Goal: Task Accomplishment & Management: Manage account settings

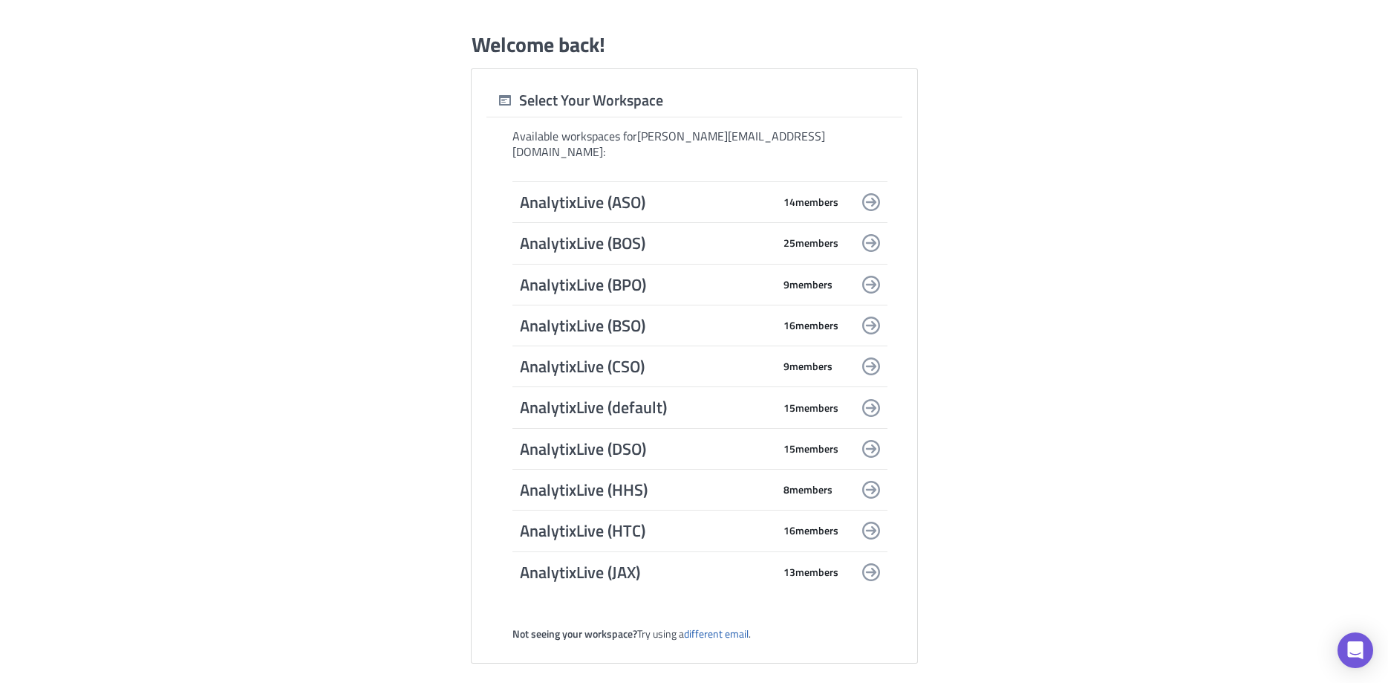
click at [619, 405] on span "AnalytixLive (default)" at bounding box center [646, 407] width 253 height 21
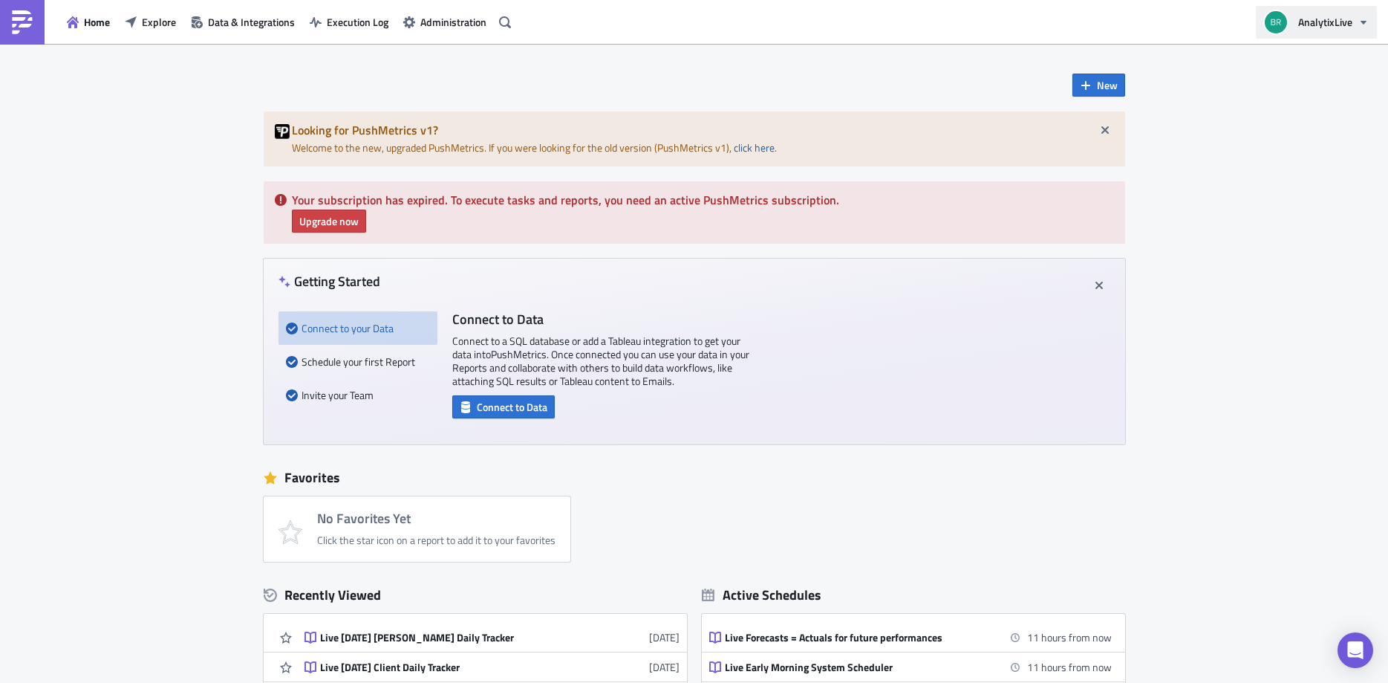
click at [1356, 18] on button "AnalytixLive" at bounding box center [1316, 22] width 121 height 33
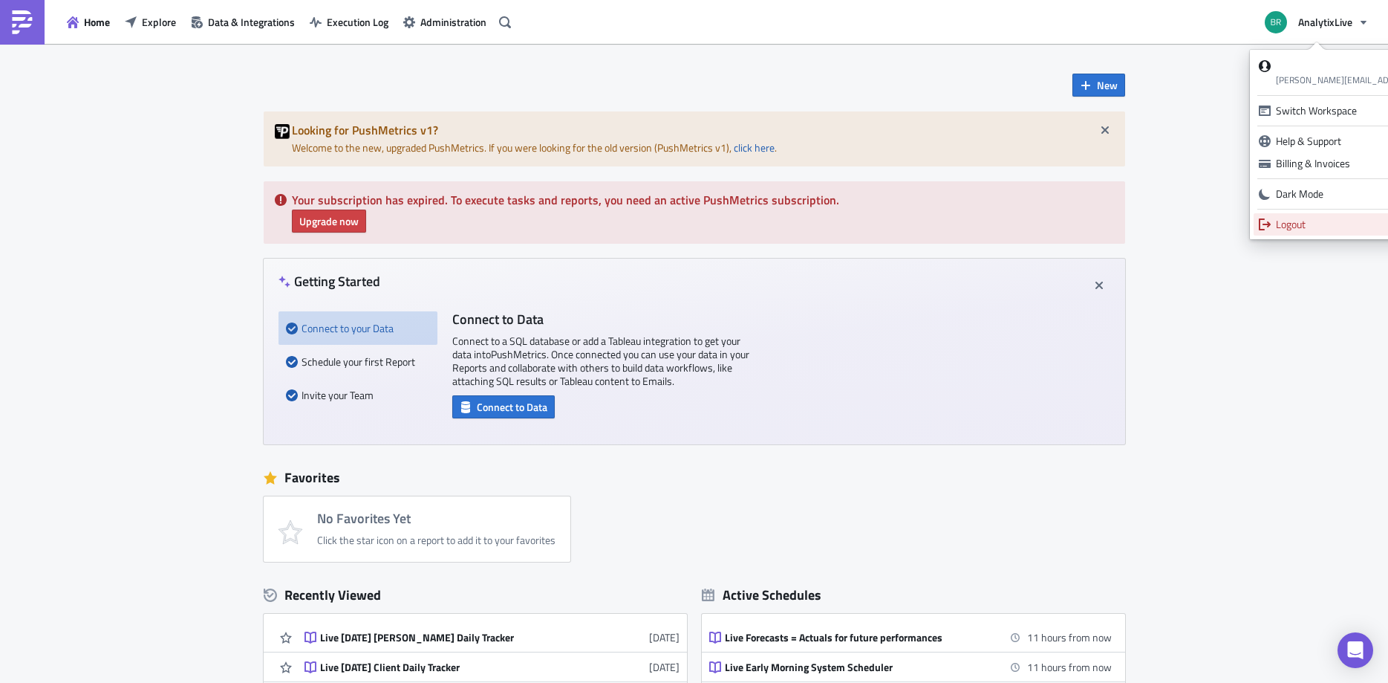
click at [1292, 220] on div "Logout" at bounding box center [1381, 224] width 211 height 15
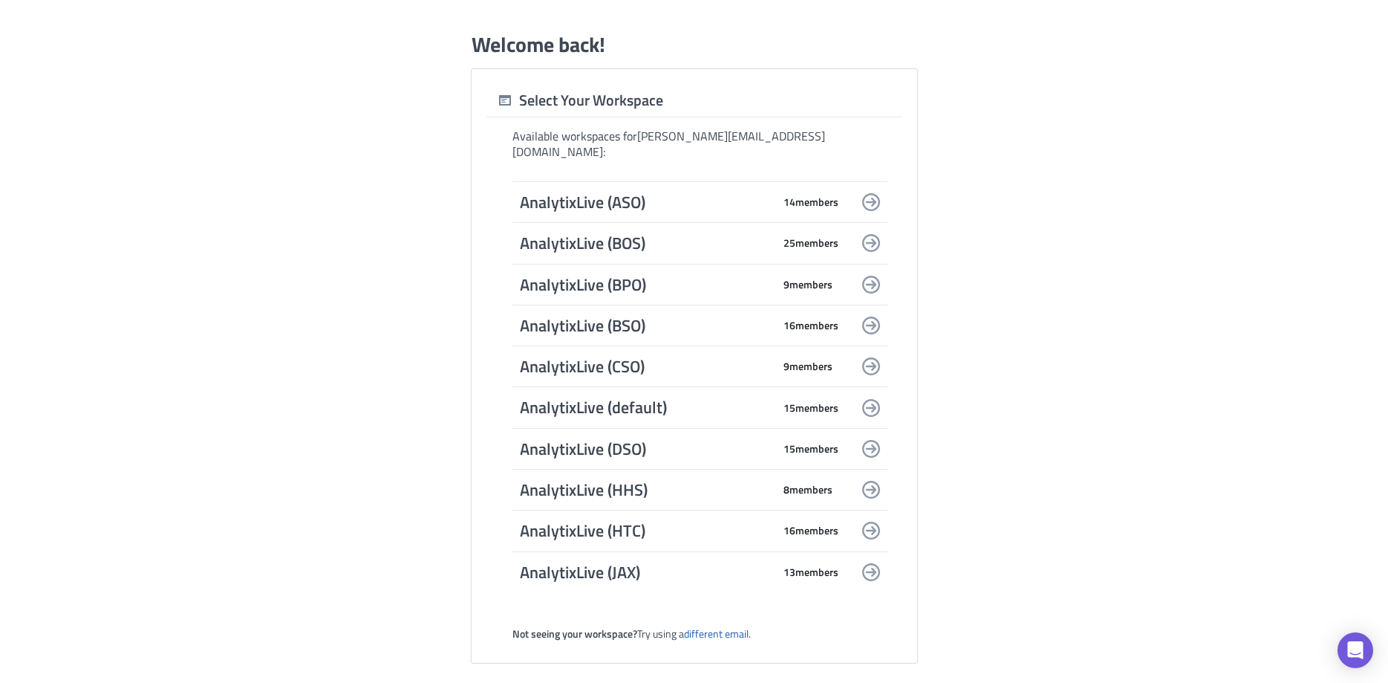
click at [643, 402] on span "AnalytixLive (default)" at bounding box center [646, 407] width 253 height 21
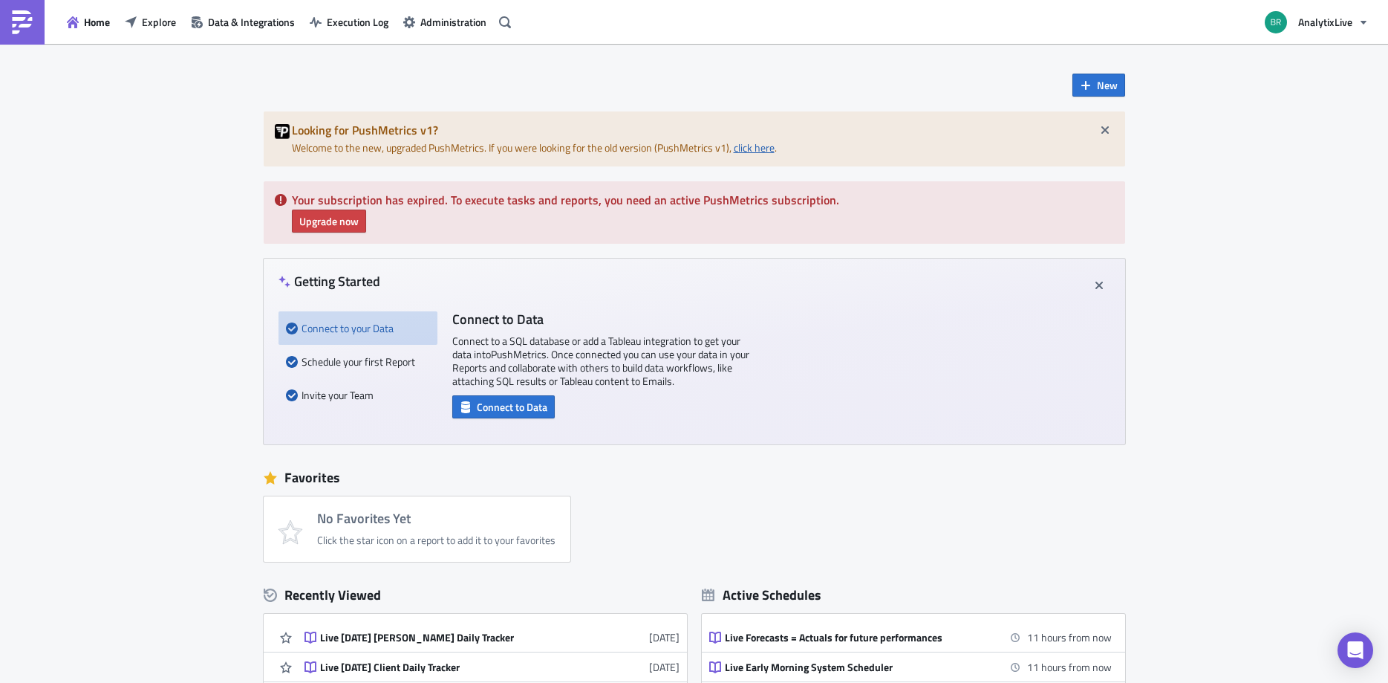
click at [742, 146] on link "click here" at bounding box center [754, 148] width 41 height 16
click at [1371, 17] on button "AnalytixLive" at bounding box center [1316, 22] width 121 height 33
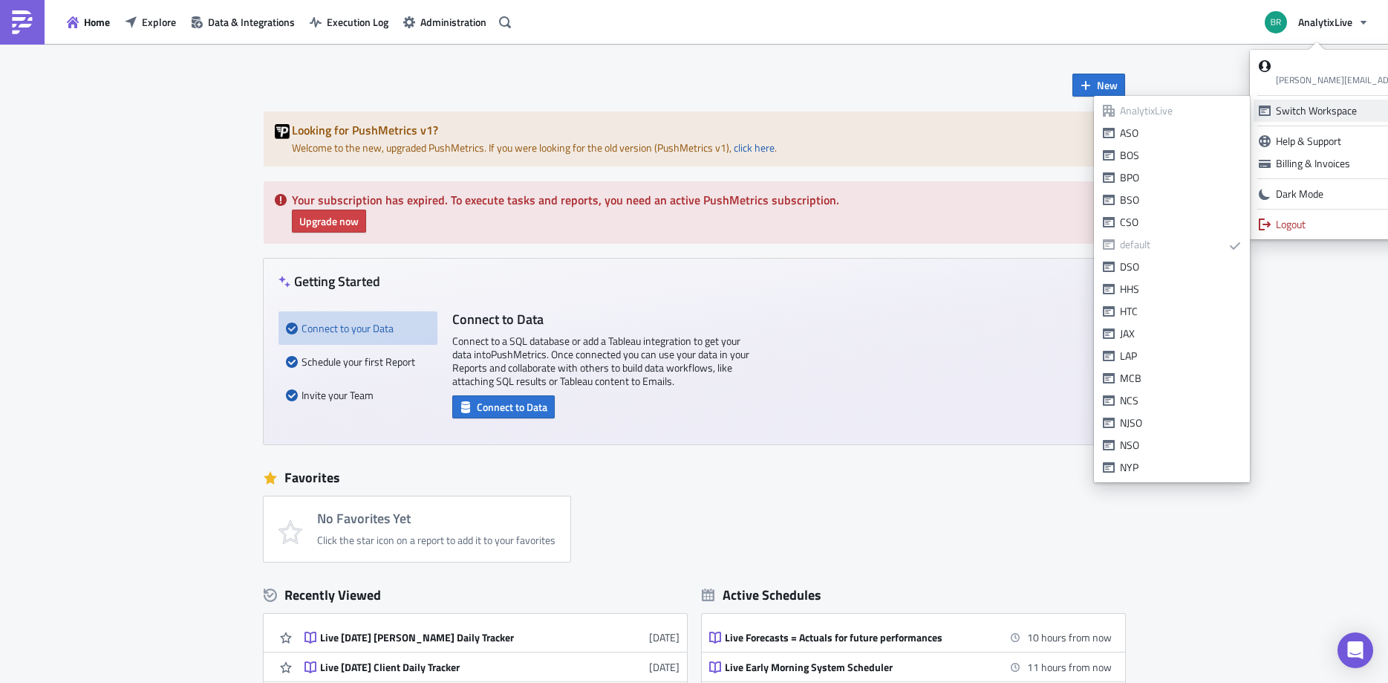
click at [1324, 105] on div "Switch Workspace" at bounding box center [1373, 110] width 194 height 15
click at [1165, 114] on div "AnalytixLive" at bounding box center [1180, 110] width 121 height 15
click at [1159, 108] on div "AnalytixLive" at bounding box center [1180, 110] width 121 height 15
click at [1361, 107] on link "Switch Workspace" at bounding box center [1373, 111] width 238 height 22
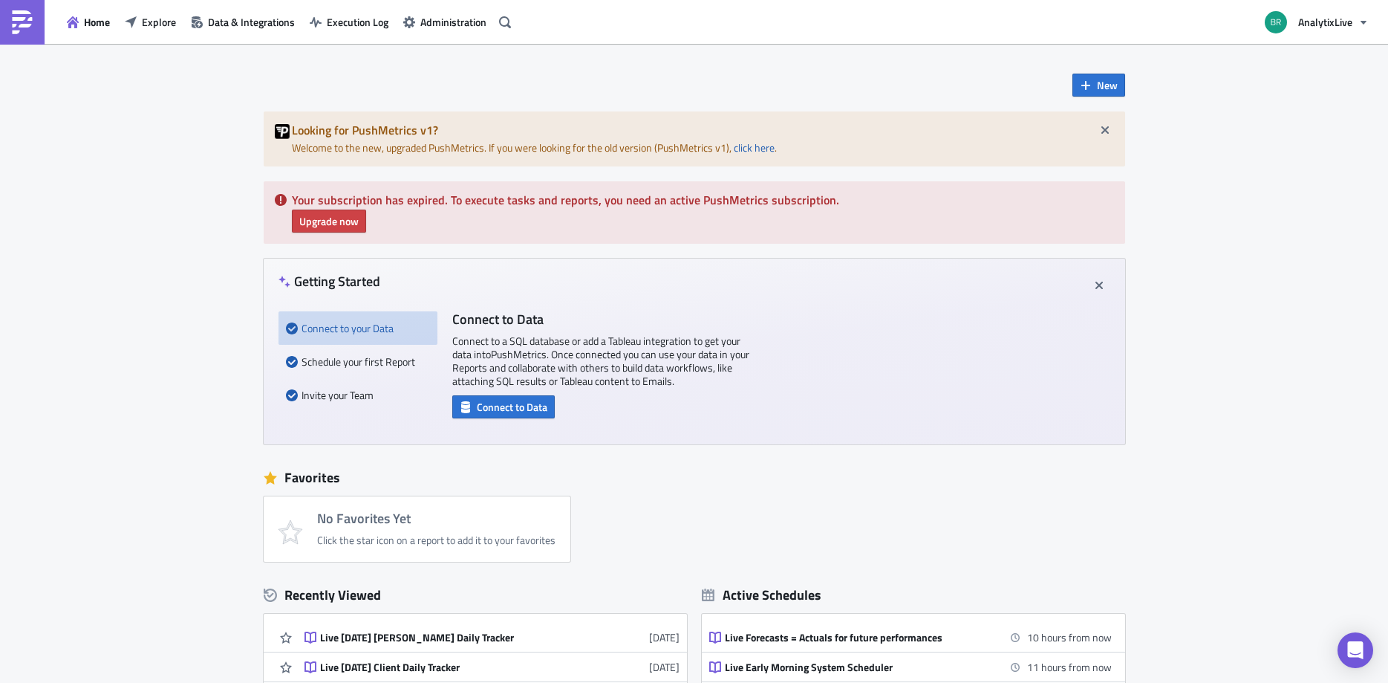
click at [1180, 204] on div "New Looking for PushMetrics v1? Welcome to the new, upgraded PushMetrics. If yo…" at bounding box center [694, 515] width 1388 height 943
